Goal: Check status: Check status

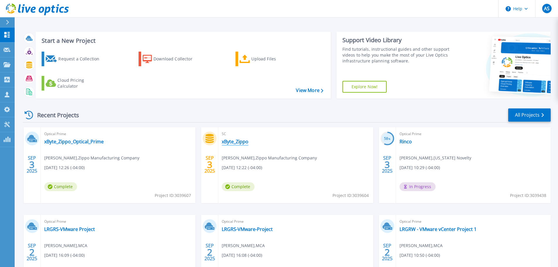
click at [232, 140] on link "xByte_Zippo" at bounding box center [235, 141] width 27 height 6
click at [88, 144] on link "xByte_Zippo_Optical_Prime" at bounding box center [73, 141] width 59 height 6
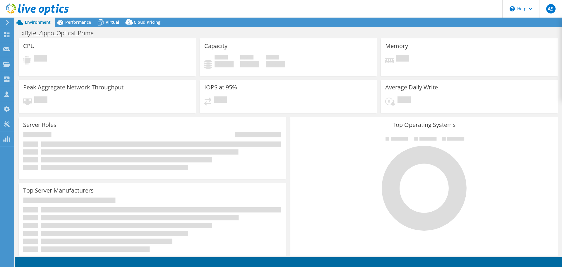
select select "USD"
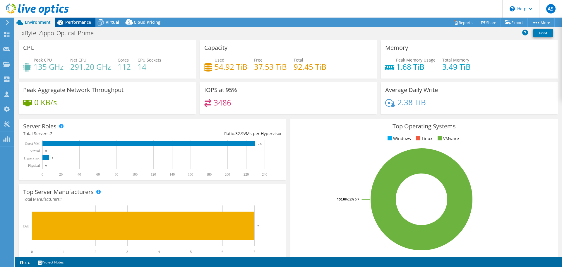
click at [65, 23] on icon at bounding box center [60, 22] width 10 height 10
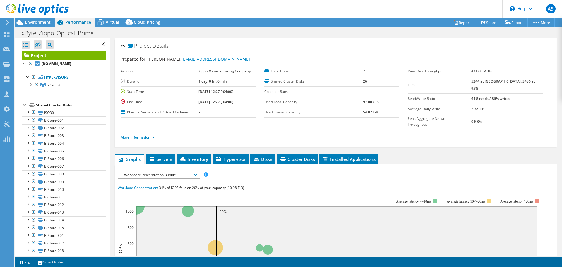
click at [140, 171] on span "Workload Concentration Bubble" at bounding box center [158, 174] width 75 height 7
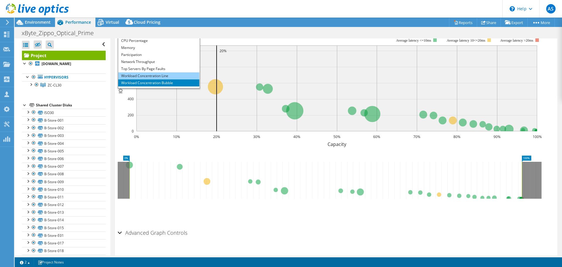
scroll to position [21, 0]
click at [145, 81] on li "All" at bounding box center [158, 84] width 81 height 7
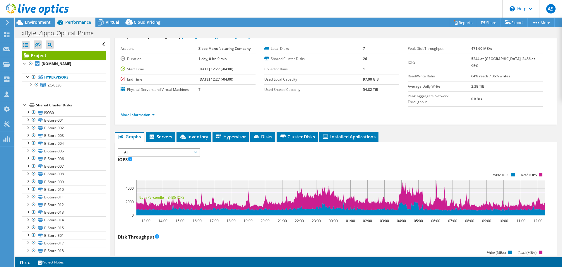
scroll to position [0, 0]
